Goal: Find specific page/section: Find specific page/section

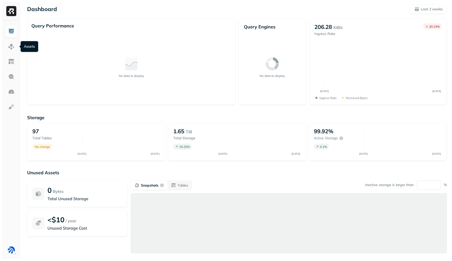
click at [15, 47] on link at bounding box center [11, 46] width 12 height 12
